Goal: Task Accomplishment & Management: Complete application form

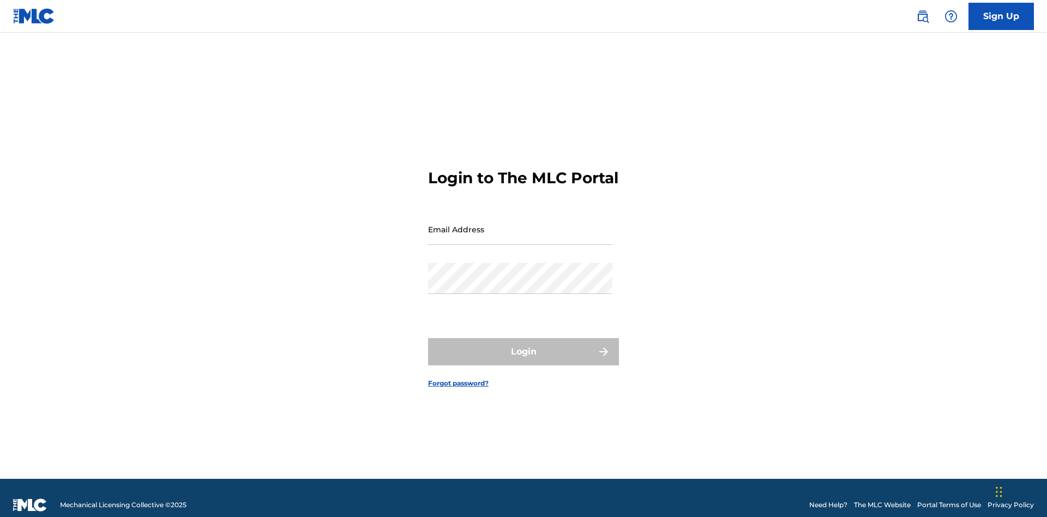
scroll to position [14, 0]
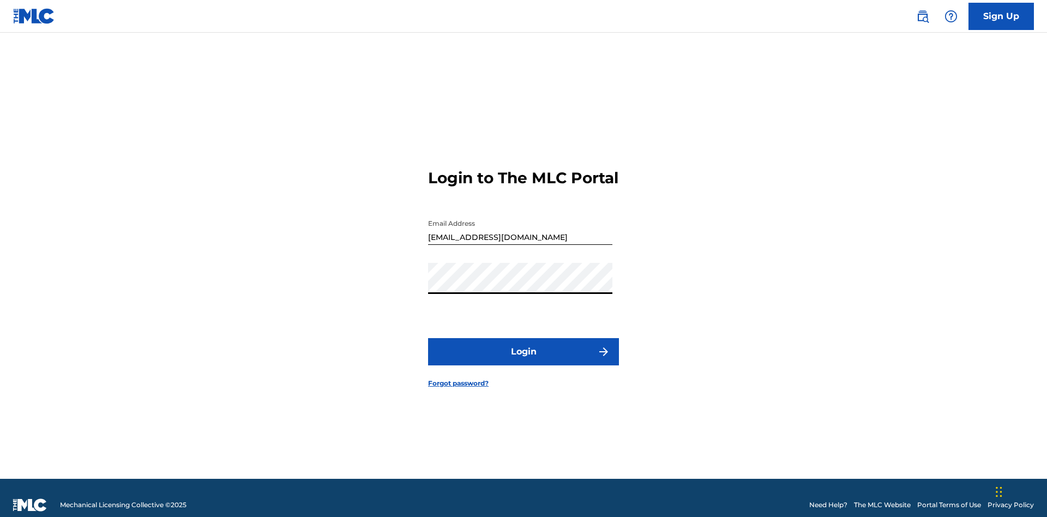
scroll to position [14, 0]
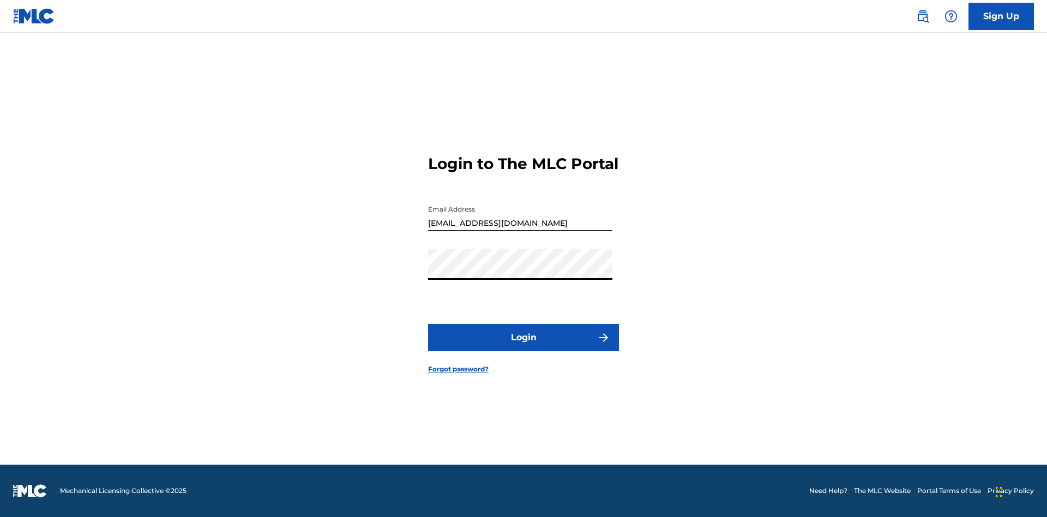
click at [524, 347] on button "Login" at bounding box center [523, 337] width 191 height 27
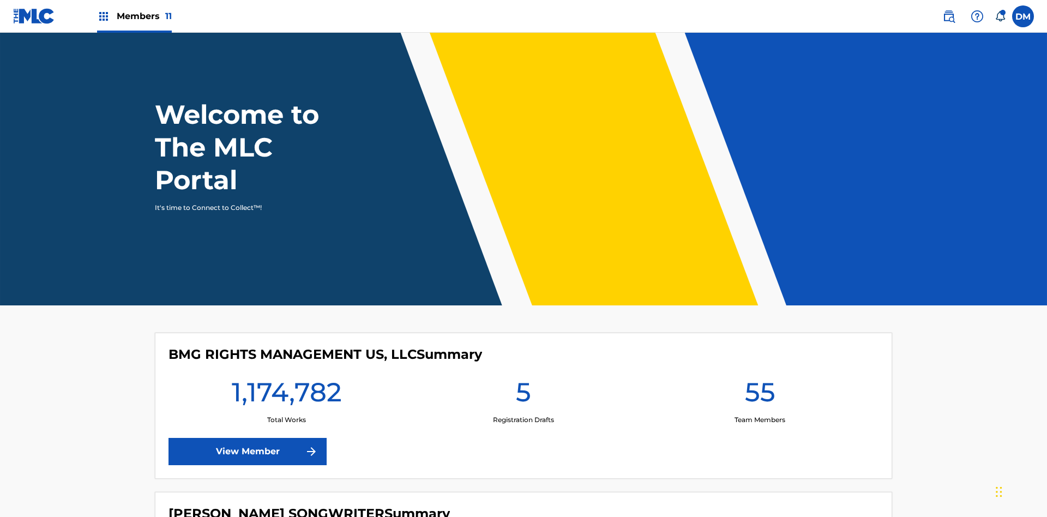
click at [1023, 16] on label at bounding box center [1023, 16] width 22 height 22
click at [1023, 16] on input "[PERSON_NAME] [PERSON_NAME] [PERSON_NAME][EMAIL_ADDRESS][DOMAIN_NAME] Notificat…" at bounding box center [1023, 16] width 0 height 0
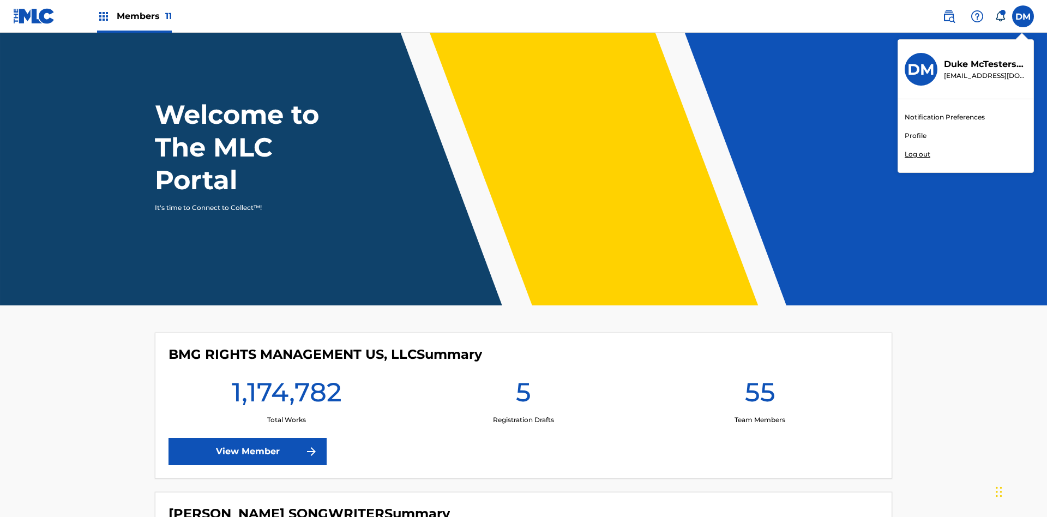
click at [915, 136] on link "Profile" at bounding box center [916, 136] width 22 height 10
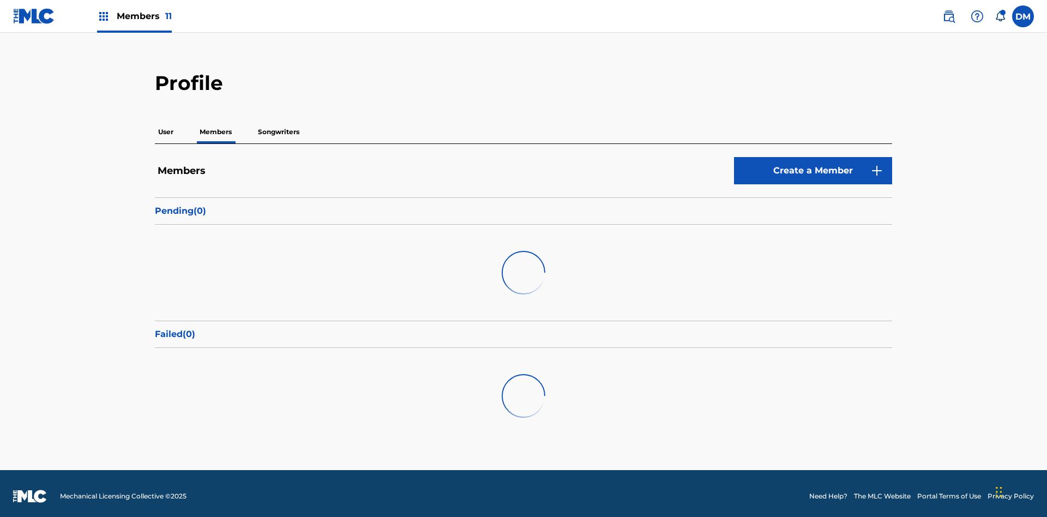
click at [813, 157] on link "Create a Member" at bounding box center [813, 170] width 158 height 27
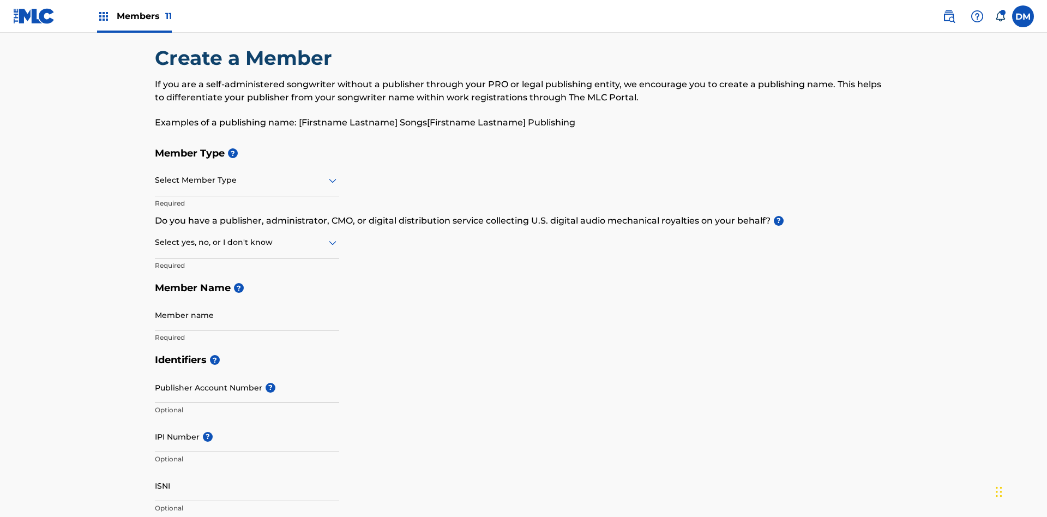
click at [155, 175] on input "text" at bounding box center [156, 180] width 2 height 11
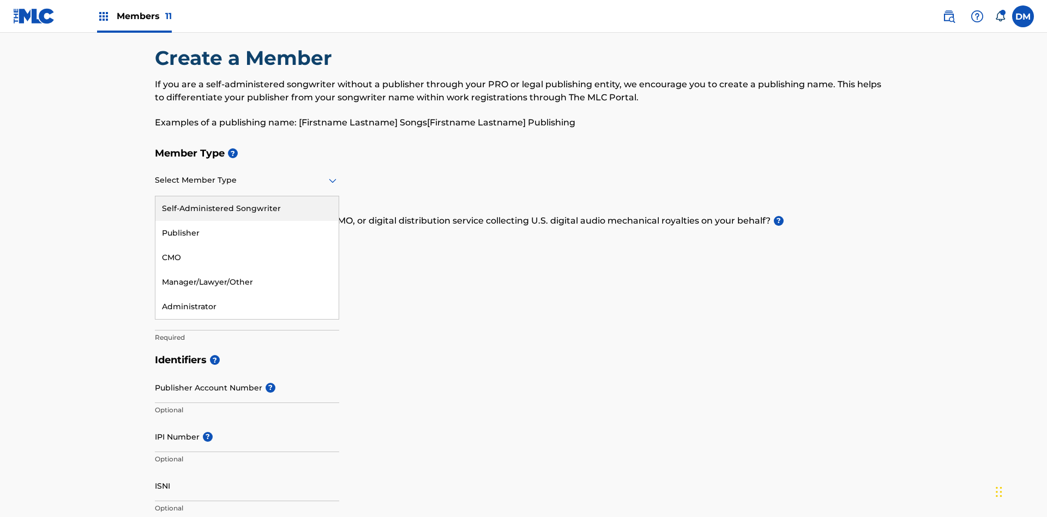
click at [247, 196] on div "Self-Administered Songwriter" at bounding box center [246, 208] width 183 height 25
click at [155, 237] on input "text" at bounding box center [156, 242] width 2 height 11
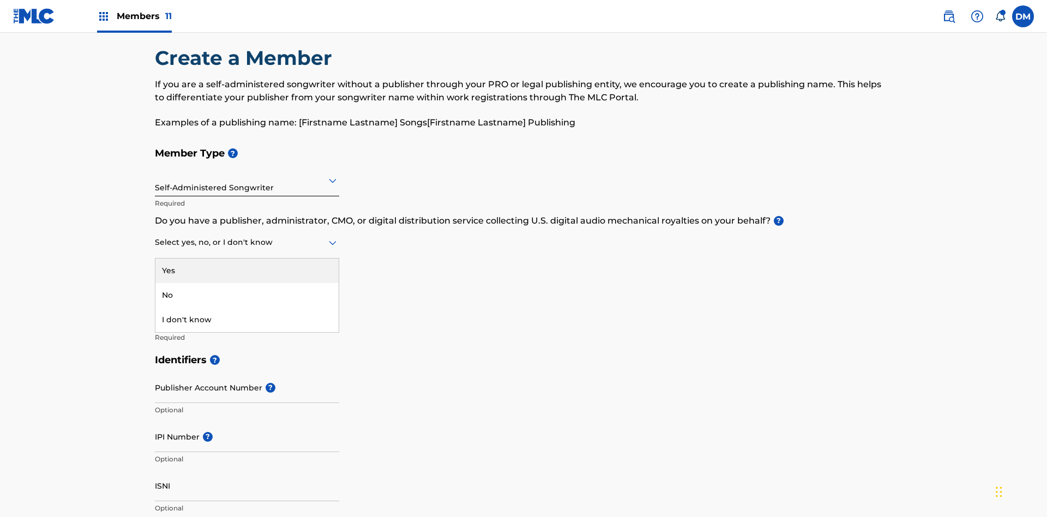
click at [247, 283] on div "No" at bounding box center [246, 295] width 183 height 25
click at [247, 299] on input "Member name" at bounding box center [247, 314] width 184 height 31
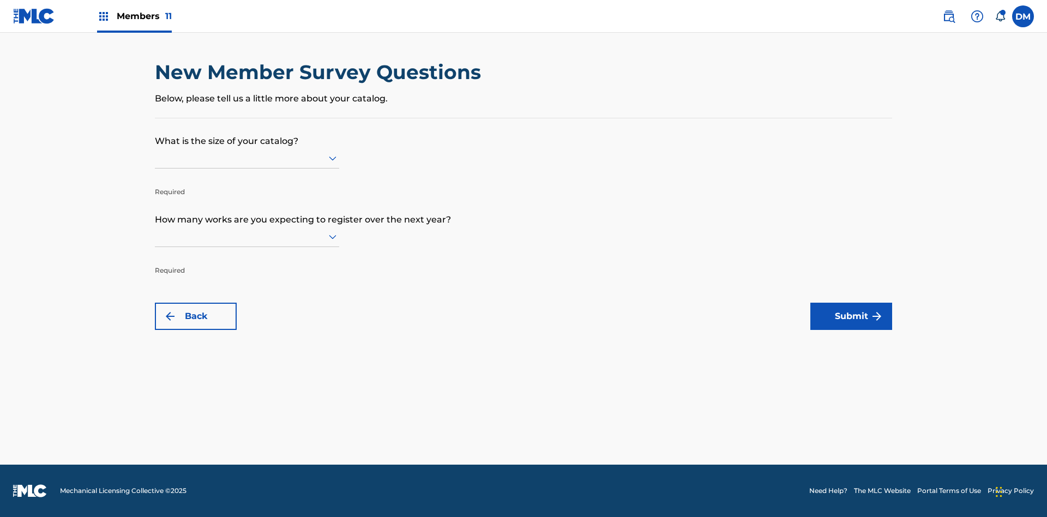
click at [155, 158] on input "text" at bounding box center [156, 157] width 2 height 11
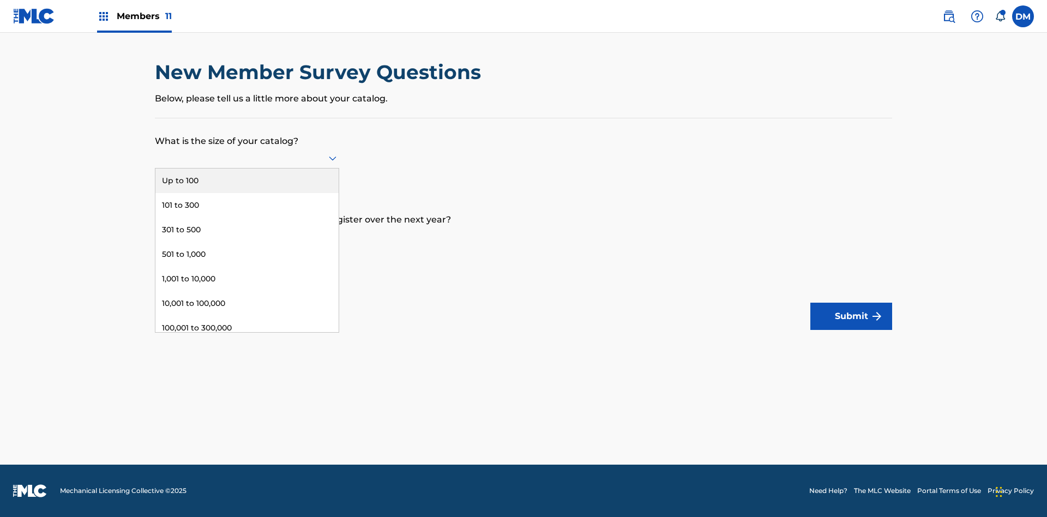
click at [247, 230] on div "301 to 500" at bounding box center [246, 230] width 183 height 25
click at [155, 236] on input "text" at bounding box center [156, 236] width 2 height 11
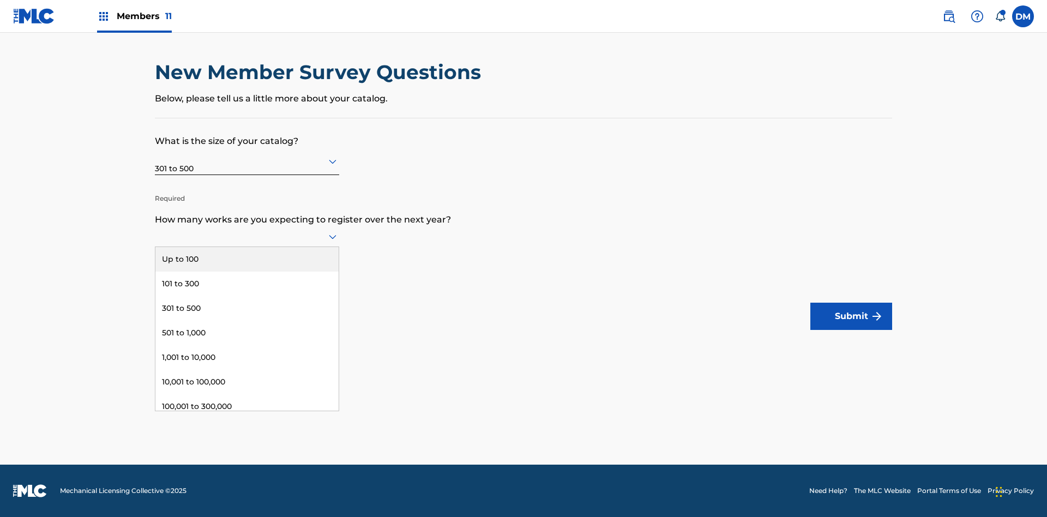
click at [247, 419] on div "301,000 to 500,000" at bounding box center [246, 431] width 183 height 25
click at [851, 316] on button "Submit" at bounding box center [851, 316] width 82 height 27
